Goal: Task Accomplishment & Management: Use online tool/utility

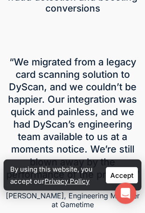
scroll to position [562, 0]
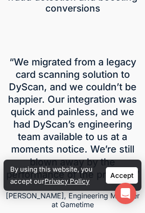
click at [123, 171] on link "Accept" at bounding box center [122, 176] width 32 height 16
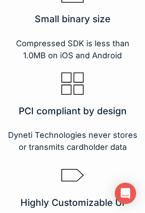
scroll to position [2545, 0]
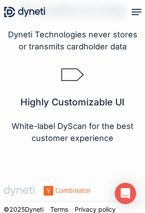
click at [63, 206] on link "Terms" at bounding box center [59, 210] width 18 height 8
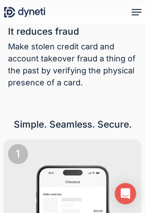
scroll to position [1314, 0]
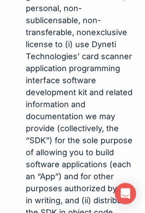
scroll to position [868, 0]
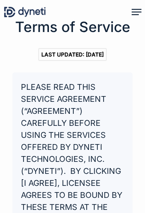
click at [143, 9] on header "Menu Solutions DyScan SDK and Web API Market-leading SDK card scanner DyScan fo…" at bounding box center [72, 11] width 145 height 13
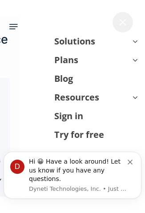
click at [99, 131] on link "Try for free" at bounding box center [79, 134] width 50 height 13
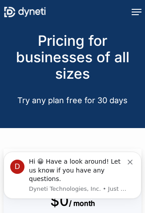
click at [136, 167] on div "D Hi 😀­­­­ Have a look around! Let us know if you have any questions. Dyneti Te…" at bounding box center [73, 175] width 138 height 47
